Goal: Information Seeking & Learning: Learn about a topic

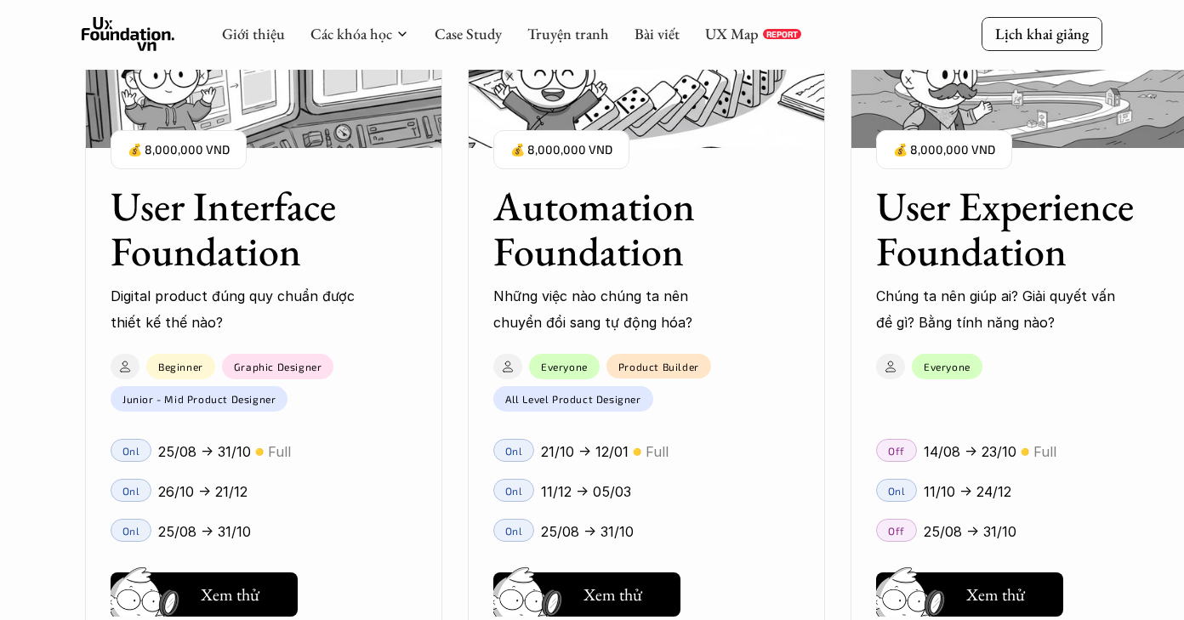
scroll to position [1825, 0]
click at [461, 33] on link "Case Study" at bounding box center [467, 34] width 67 height 20
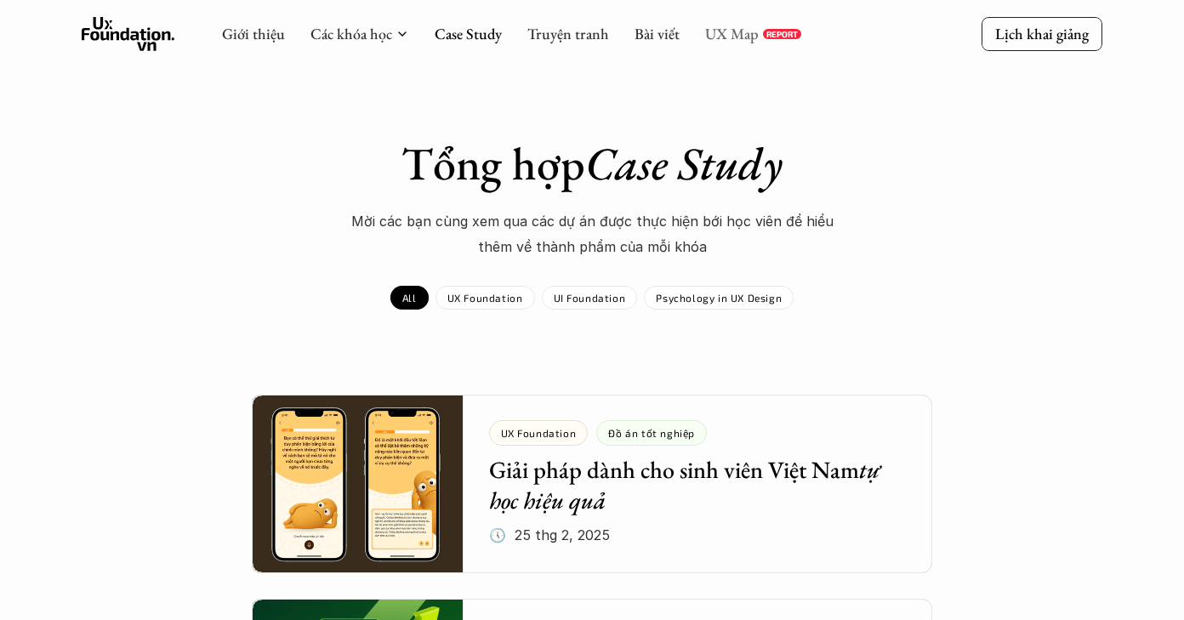
click at [736, 25] on link "UX Map" at bounding box center [732, 34] width 54 height 20
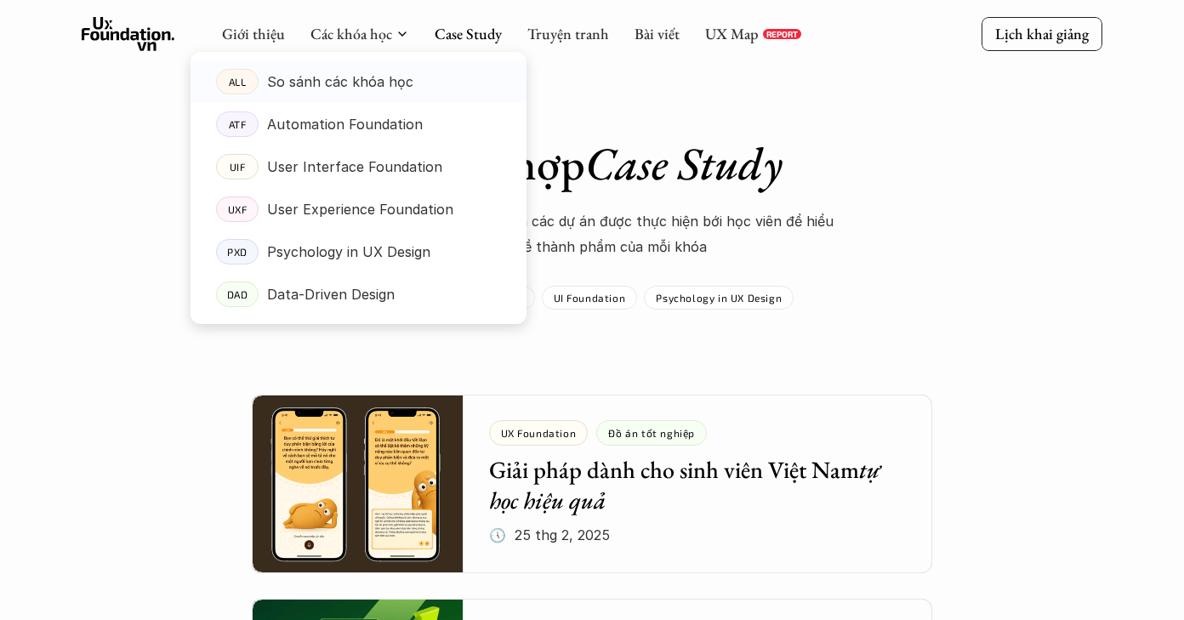
click at [344, 69] on p "So sánh các khóa học" at bounding box center [340, 82] width 146 height 26
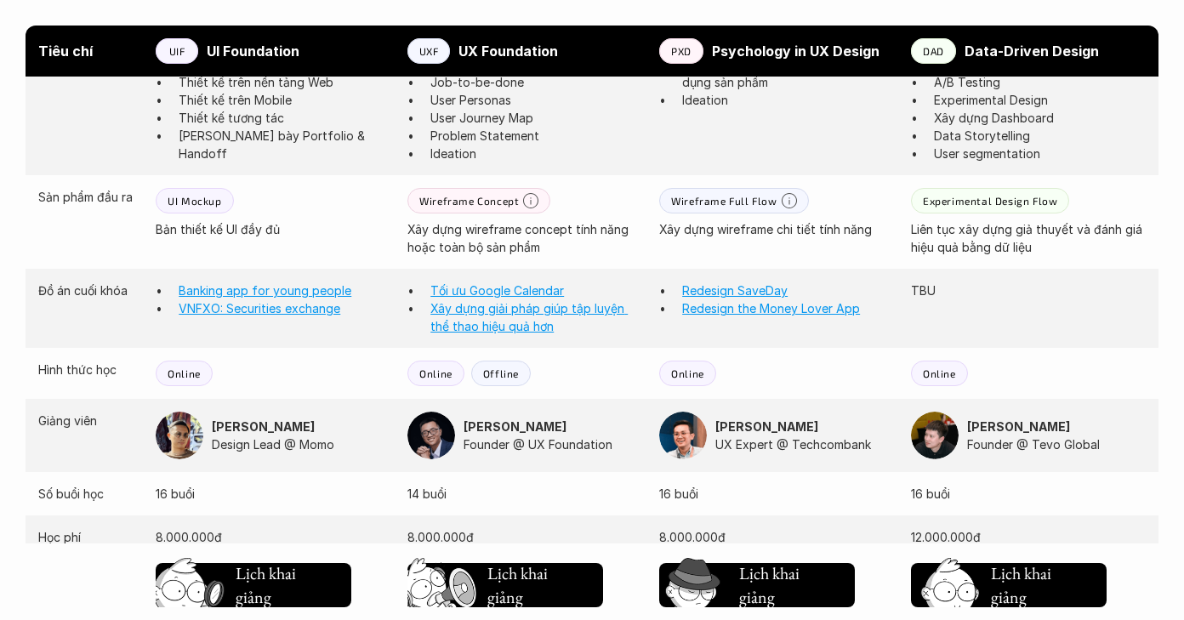
scroll to position [1433, 0]
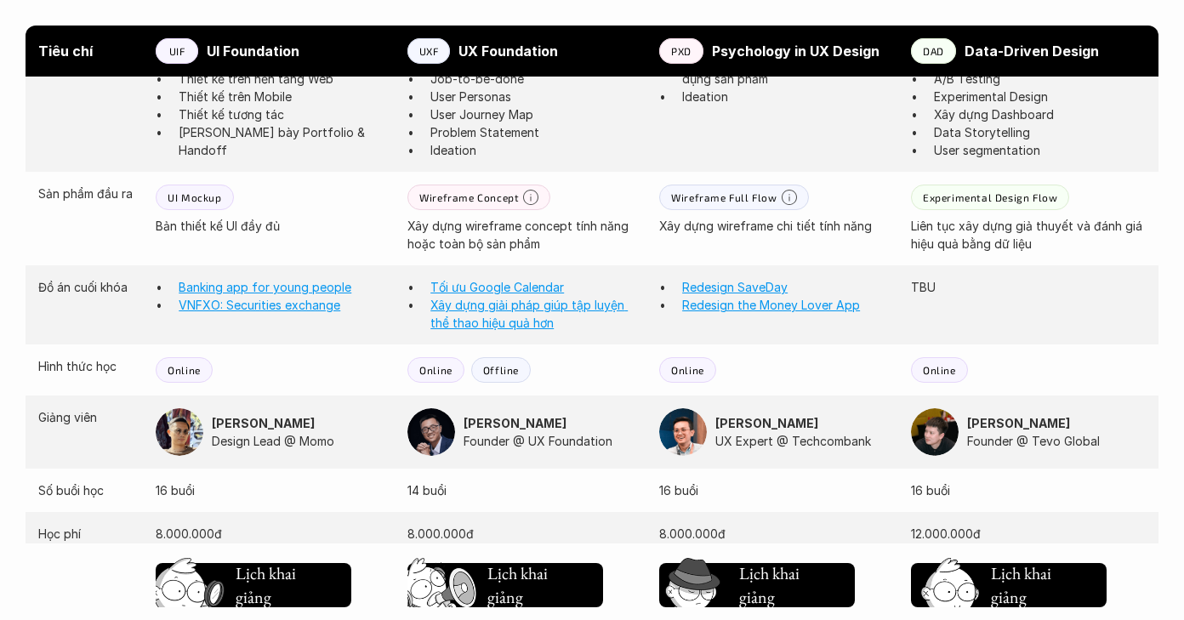
click at [497, 374] on p "Offline" at bounding box center [501, 370] width 36 height 12
click at [501, 376] on div "Offline" at bounding box center [501, 370] width 60 height 26
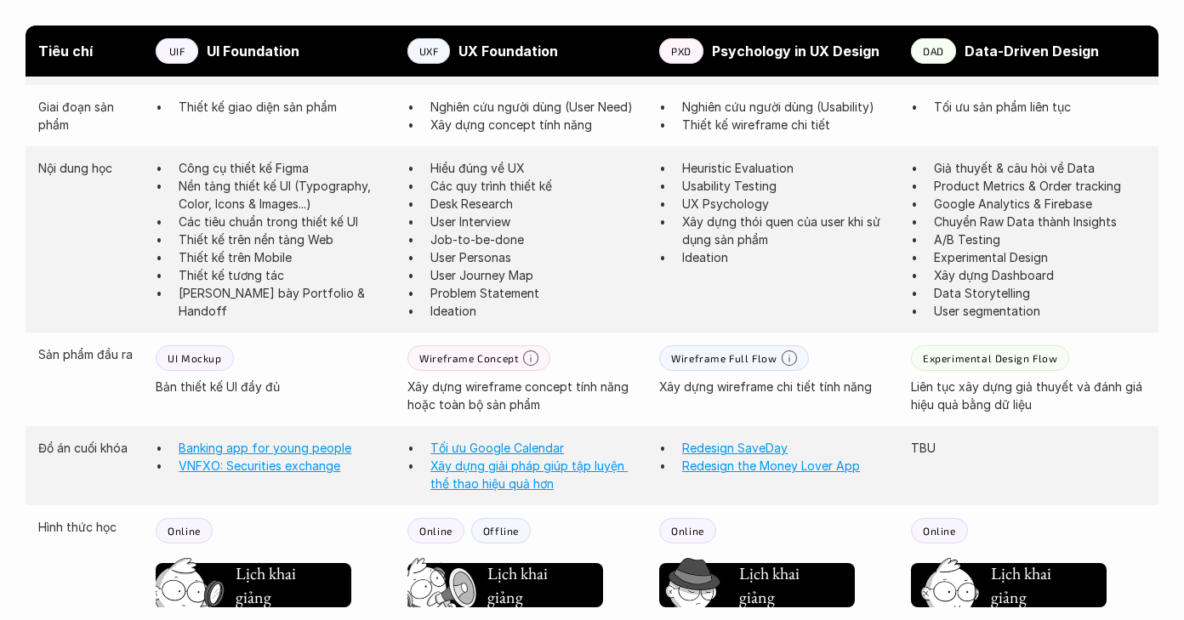
scroll to position [1291, 0]
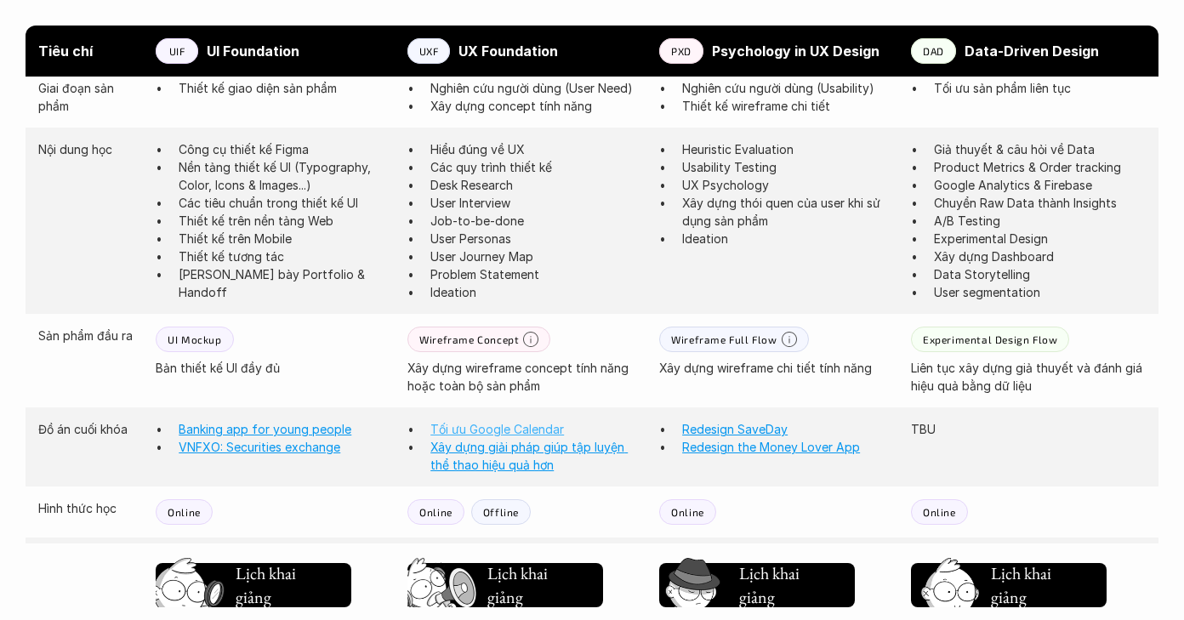
click at [517, 427] on link "Tối ưu Google Calendar" at bounding box center [496, 429] width 133 height 14
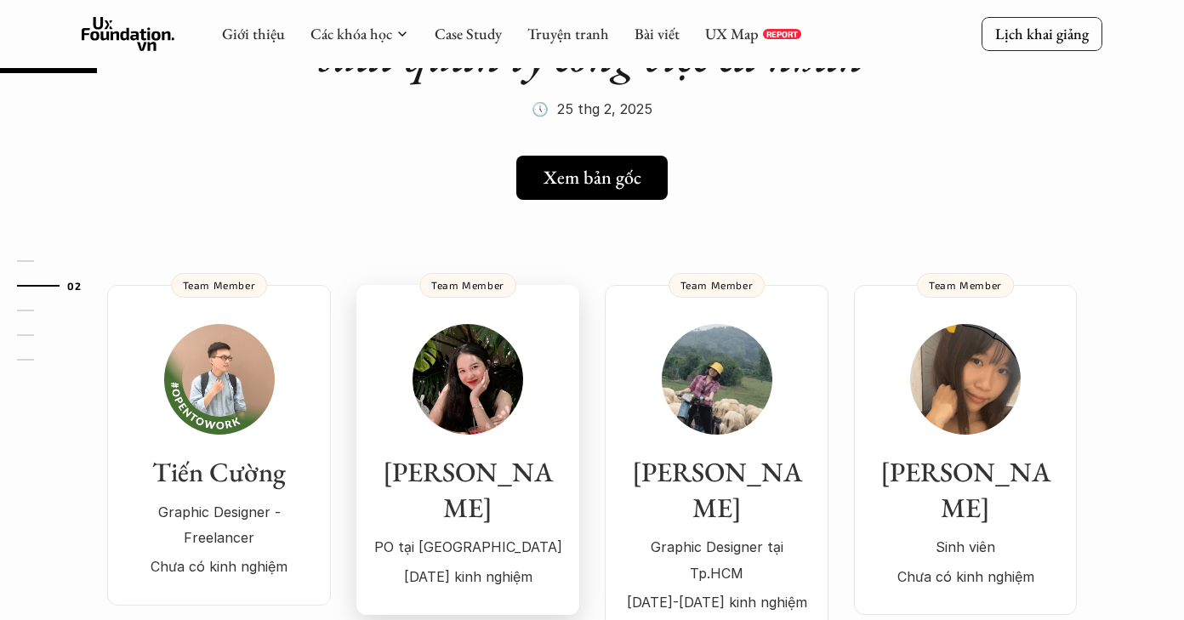
scroll to position [170, 0]
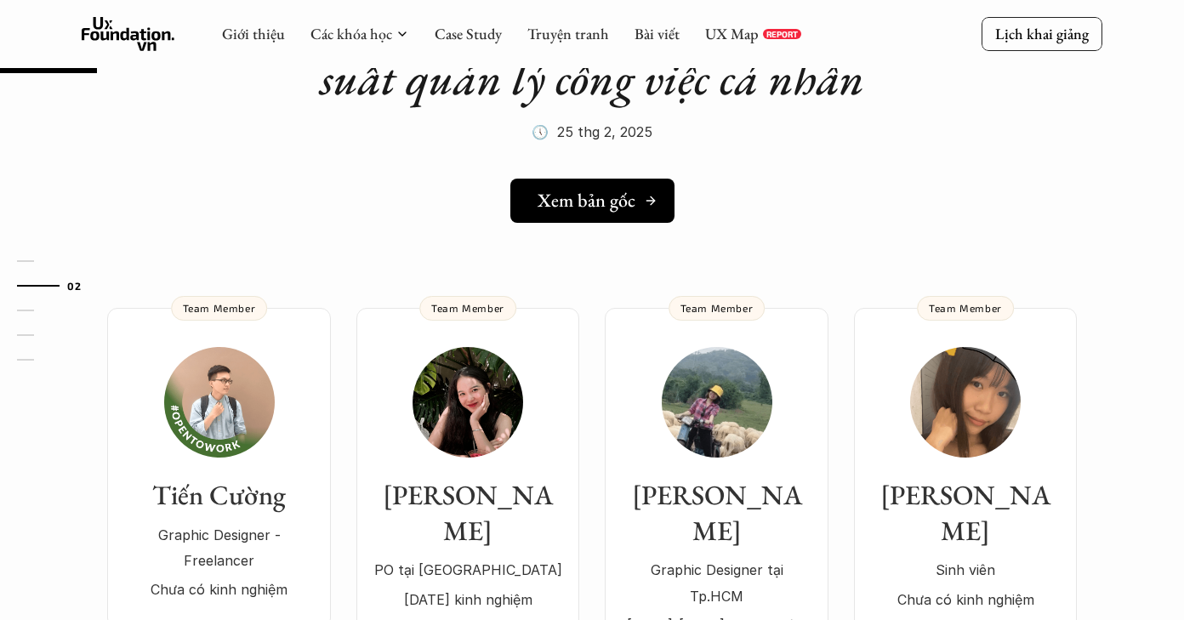
click at [599, 196] on h5 "Xem bản gốc" at bounding box center [586, 201] width 98 height 22
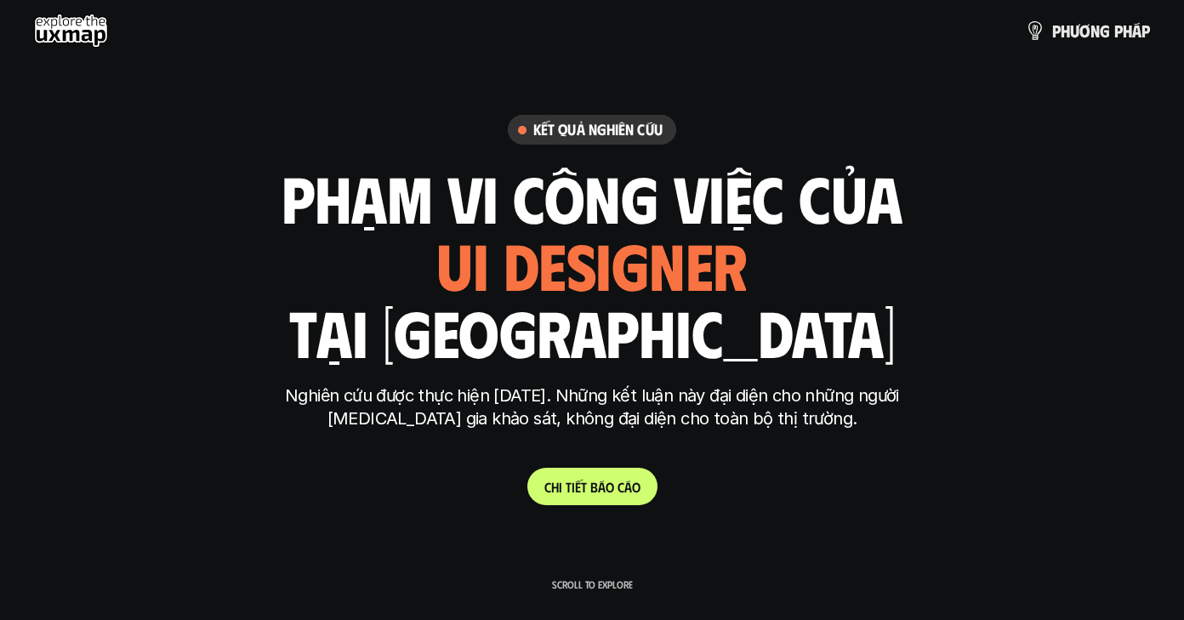
click at [608, 495] on link "C h i t i ế t b á o c á o" at bounding box center [592, 486] width 130 height 37
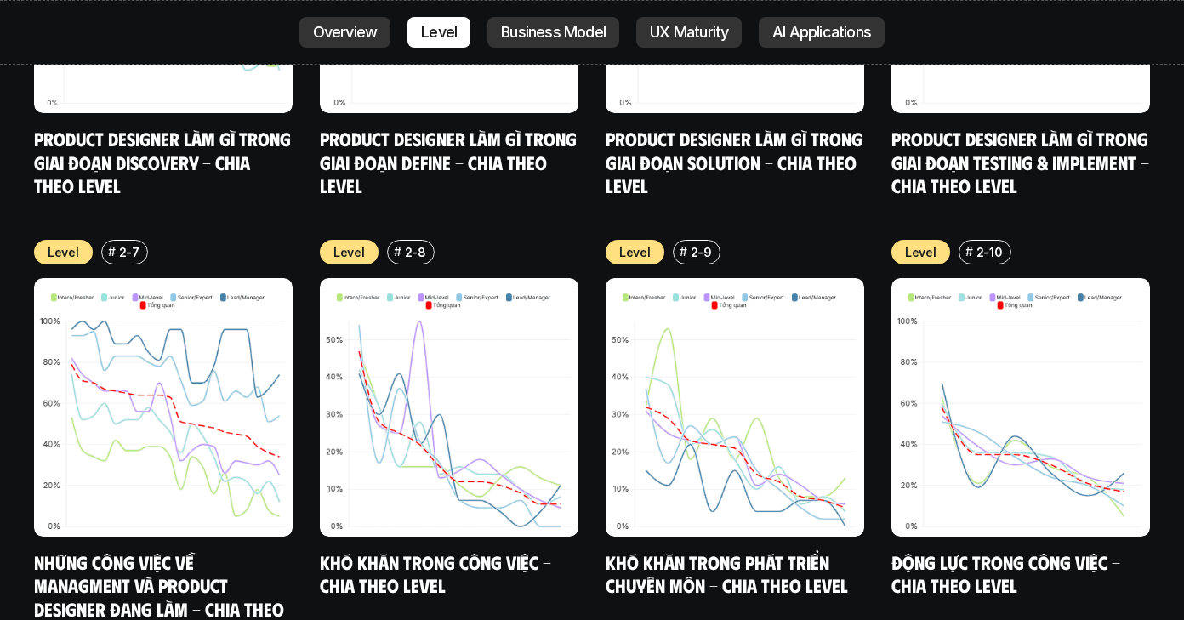
scroll to position [6881, 0]
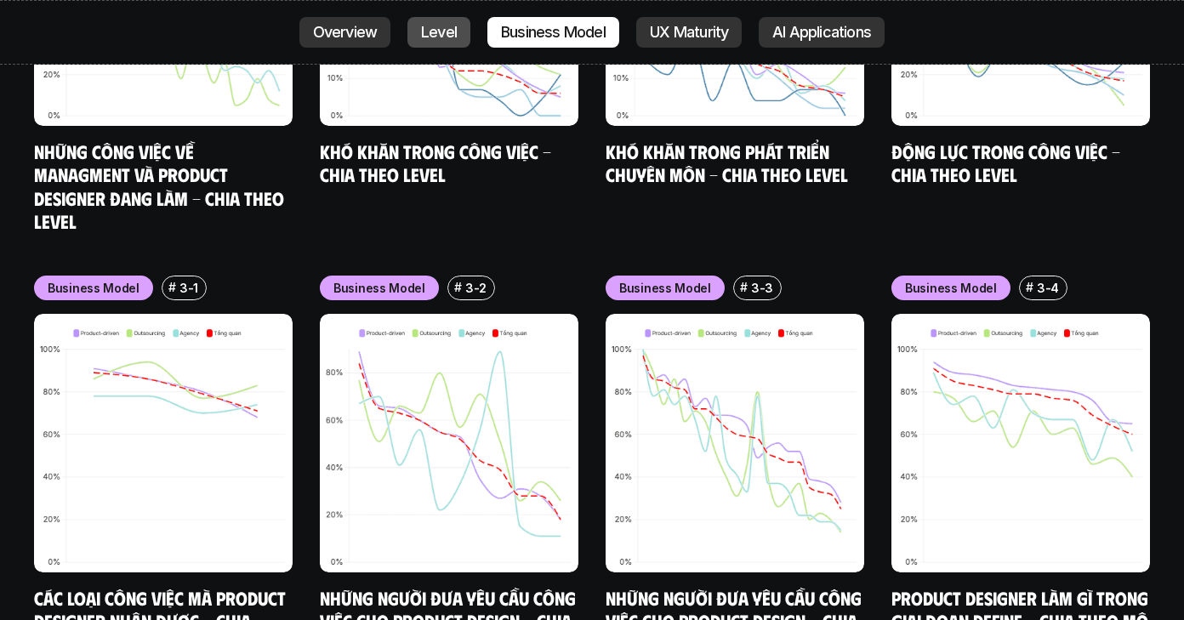
click at [435, 37] on p "Level" at bounding box center [439, 32] width 36 height 17
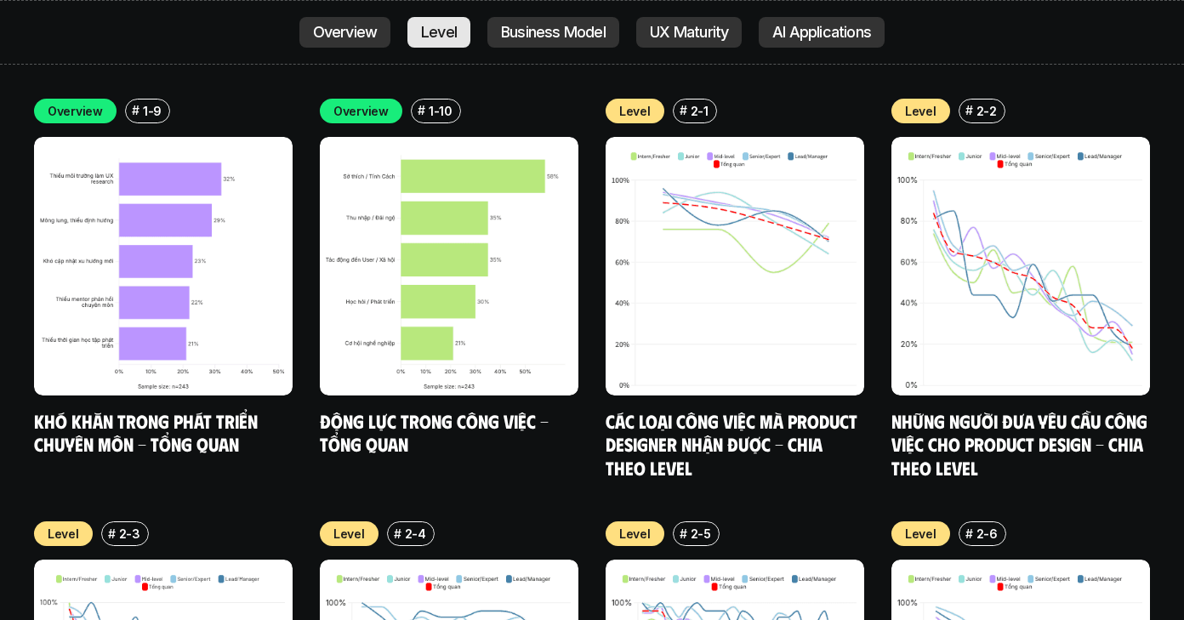
scroll to position [5705, 0]
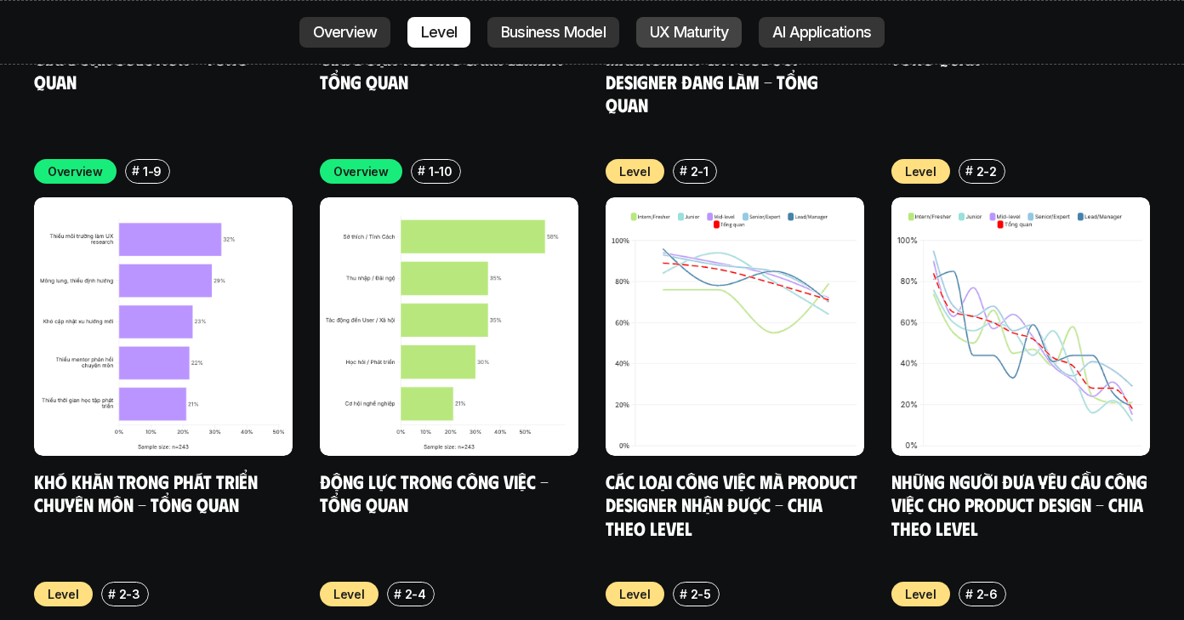
click at [702, 34] on p "UX Maturity" at bounding box center [689, 32] width 78 height 17
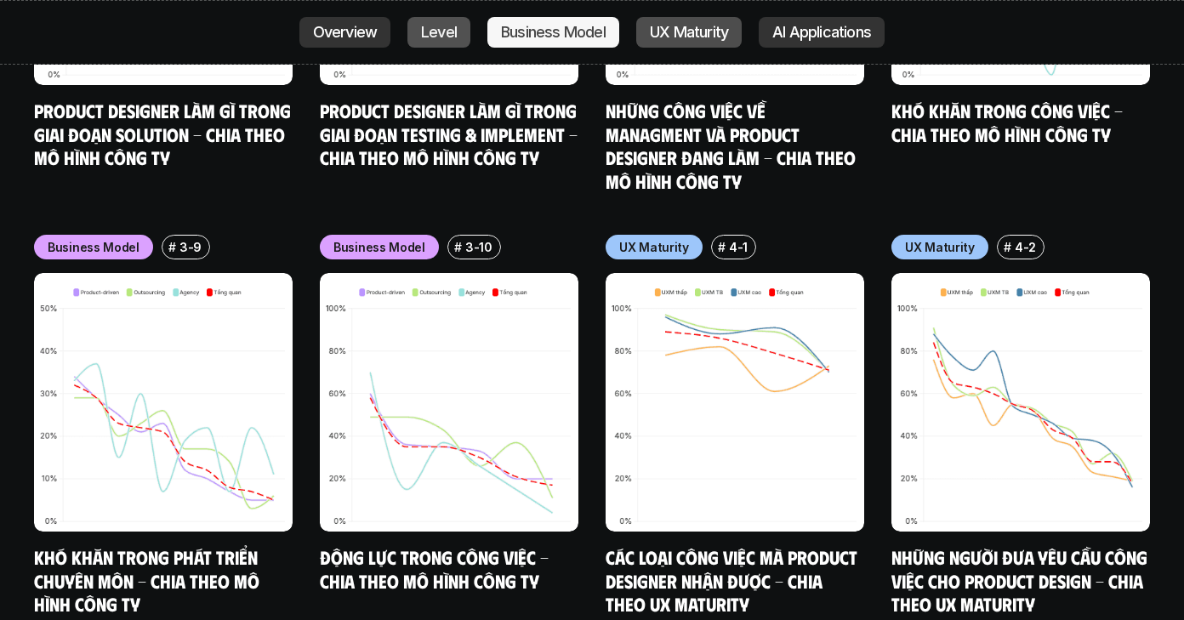
scroll to position [7867, 0]
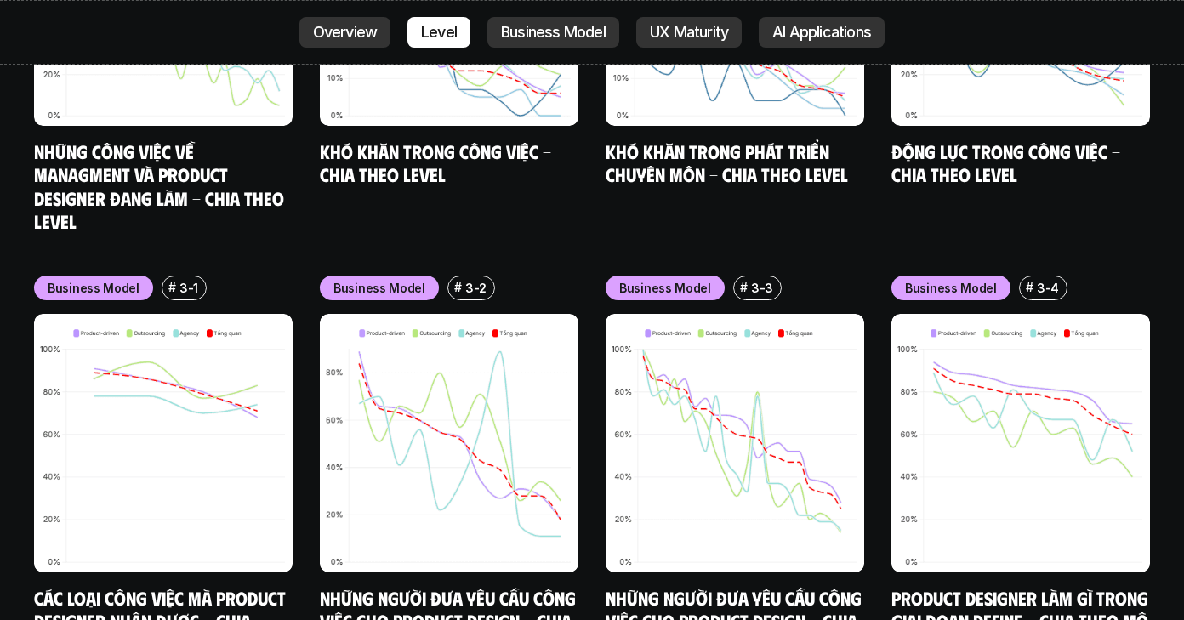
scroll to position [4484, 0]
